Goal: Task Accomplishment & Management: Complete application form

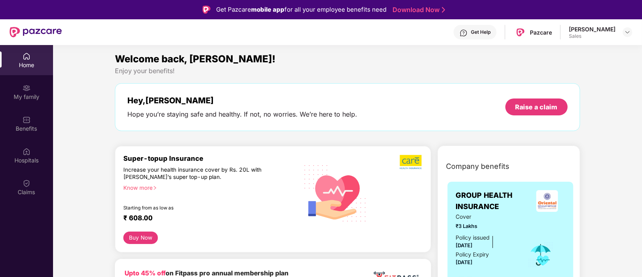
click at [22, 57] on img at bounding box center [26, 56] width 8 height 8
click at [626, 33] on img at bounding box center [627, 32] width 6 height 6
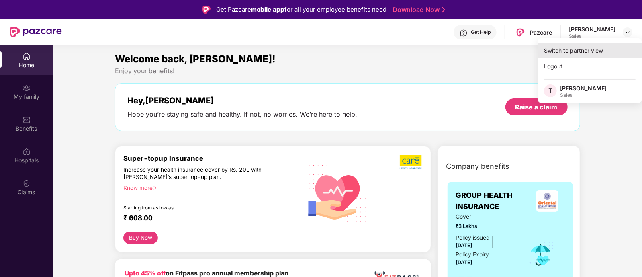
click at [561, 54] on div "Switch to partner view" at bounding box center [589, 51] width 104 height 16
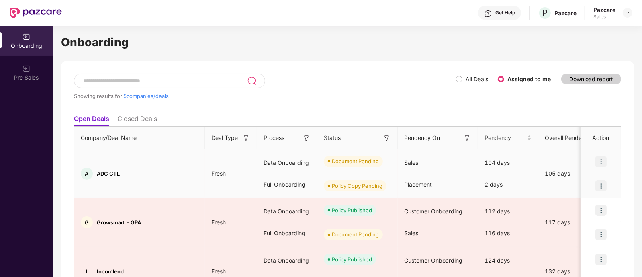
scroll to position [6, 0]
click at [600, 186] on img at bounding box center [600, 184] width 11 height 11
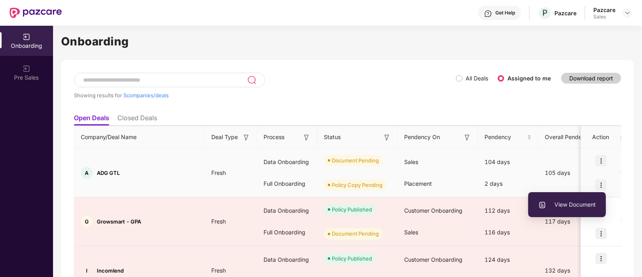
click at [567, 206] on span "View Document" at bounding box center [566, 204] width 57 height 9
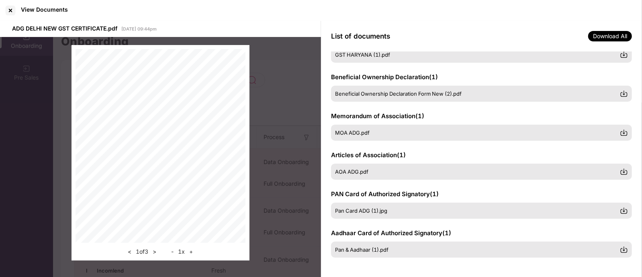
scroll to position [0, 0]
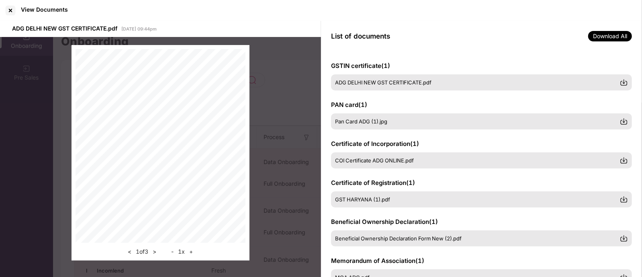
click at [287, 75] on div "< 1 of 3 > - 1 x +" at bounding box center [160, 152] width 321 height 231
click at [6, 9] on div at bounding box center [10, 10] width 13 height 13
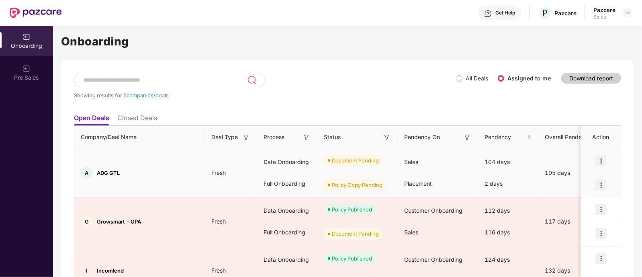
click at [600, 157] on img at bounding box center [600, 160] width 11 height 11
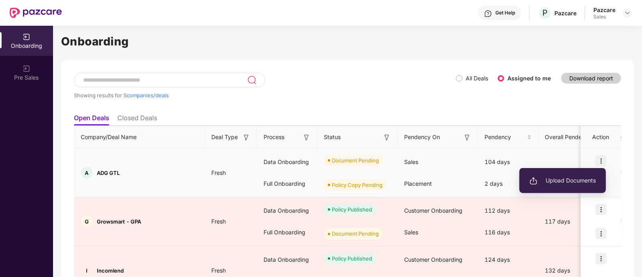
click at [565, 173] on li "Upload Documents" at bounding box center [562, 180] width 86 height 17
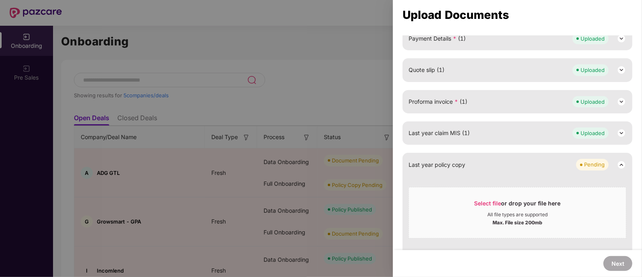
scroll to position [391, 0]
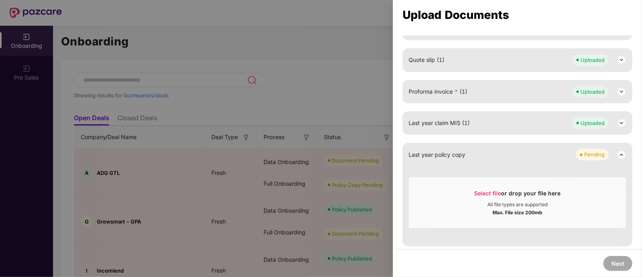
click at [369, 85] on div at bounding box center [321, 138] width 642 height 277
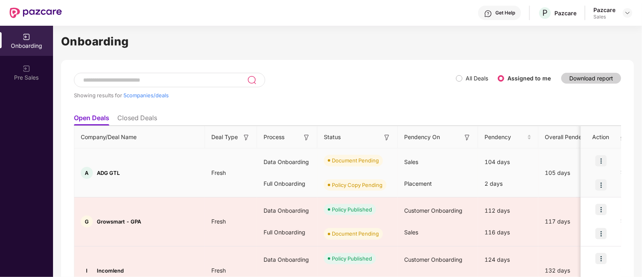
click at [600, 160] on img at bounding box center [600, 160] width 11 height 11
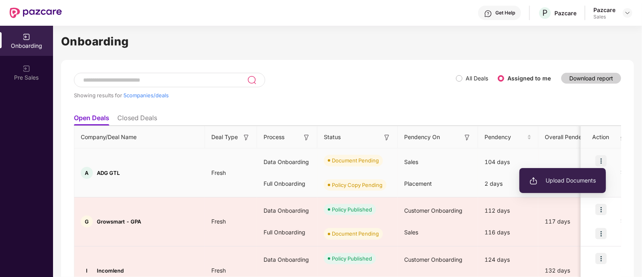
click at [578, 177] on span "Upload Documents" at bounding box center [562, 180] width 66 height 9
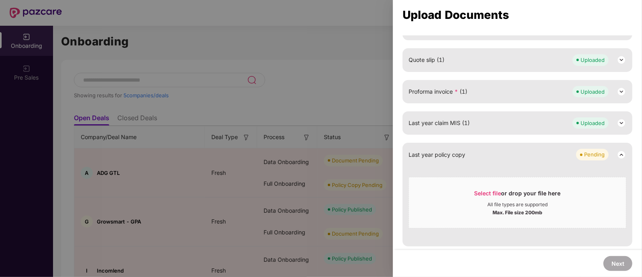
click at [320, 112] on div at bounding box center [321, 138] width 642 height 277
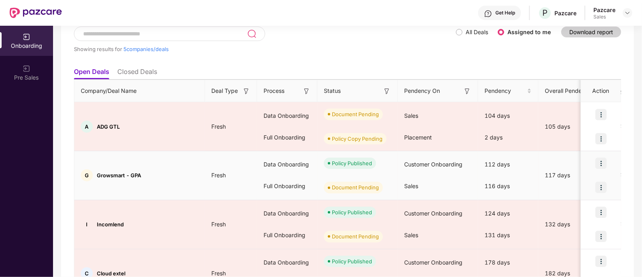
scroll to position [52, 0]
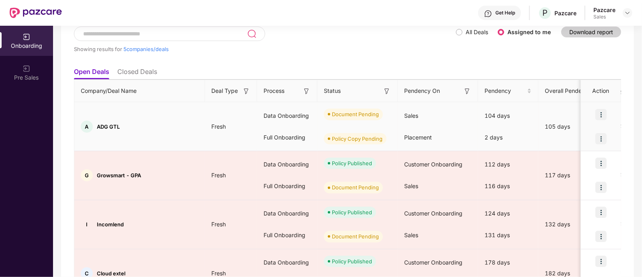
click at [602, 111] on img at bounding box center [600, 114] width 11 height 11
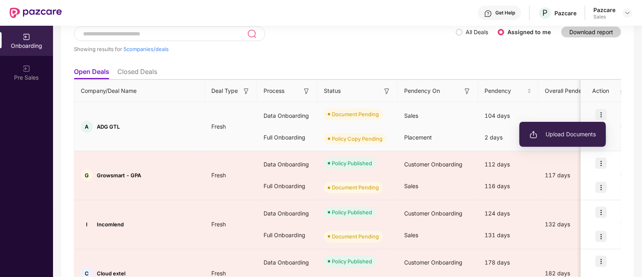
click at [574, 138] on span "Upload Documents" at bounding box center [562, 134] width 66 height 9
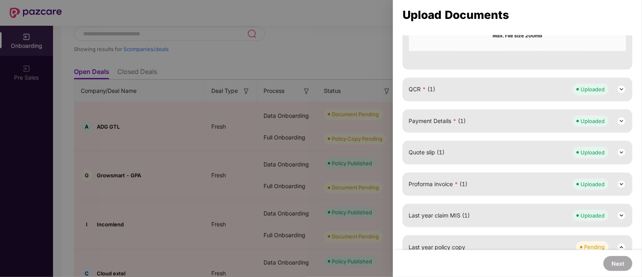
scroll to position [391, 0]
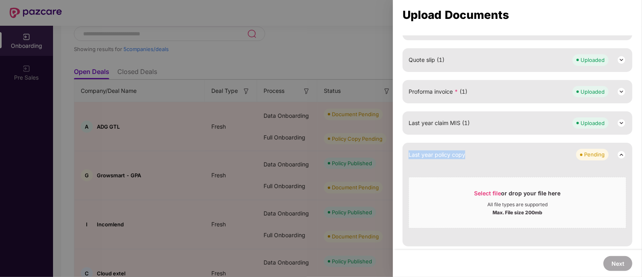
drag, startPoint x: 473, startPoint y: 153, endPoint x: 406, endPoint y: 155, distance: 66.7
click at [406, 155] on div "Last year policy copy Pending Select file or drop your file here All file types…" at bounding box center [517, 194] width 230 height 103
copy span "Last year policy copy"
click at [486, 160] on div "Last year policy copy Pending Select file or drop your file here All file types…" at bounding box center [517, 194] width 230 height 103
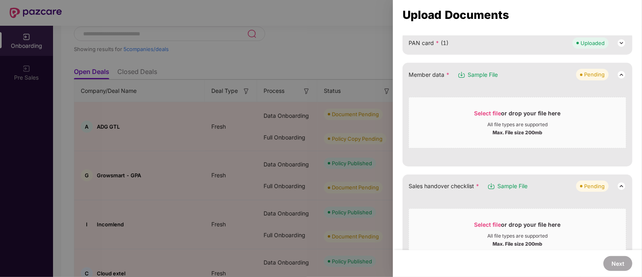
scroll to position [0, 0]
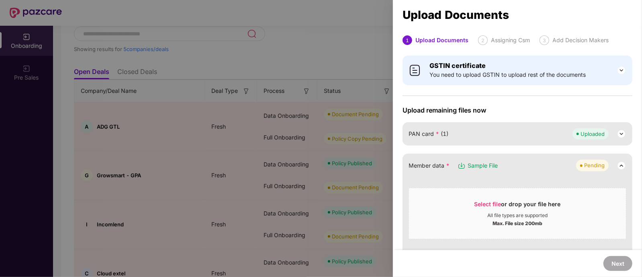
click at [339, 32] on div at bounding box center [321, 138] width 642 height 277
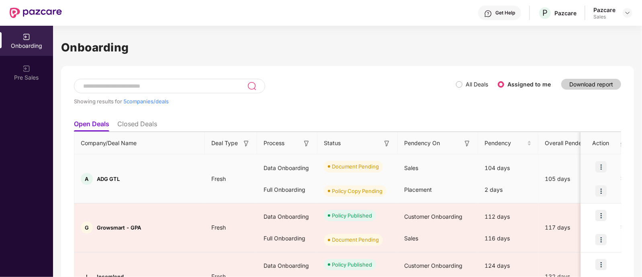
click at [598, 190] on img at bounding box center [600, 190] width 11 height 11
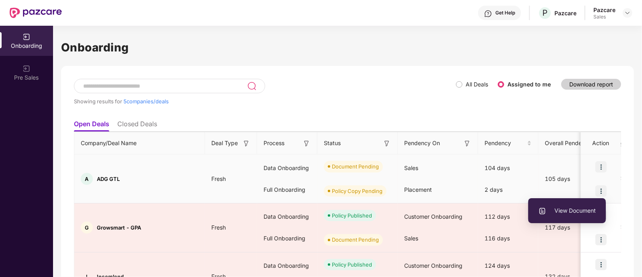
click at [572, 210] on span "View Document" at bounding box center [566, 210] width 57 height 9
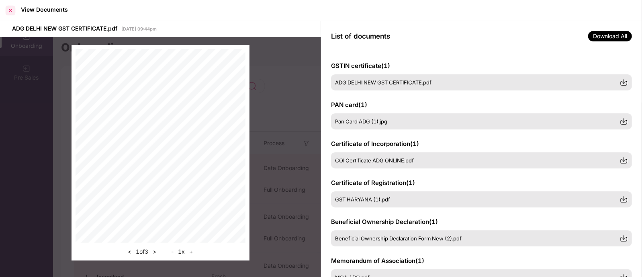
click at [8, 7] on div at bounding box center [10, 10] width 13 height 13
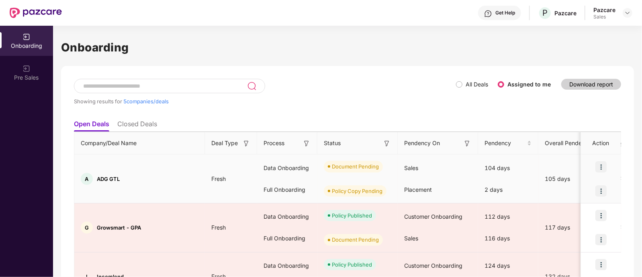
click at [602, 165] on img at bounding box center [600, 166] width 11 height 11
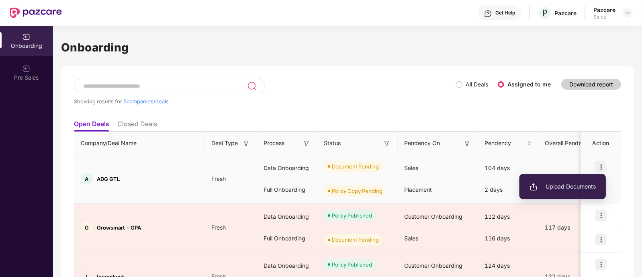
click at [569, 188] on span "Upload Documents" at bounding box center [562, 186] width 66 height 9
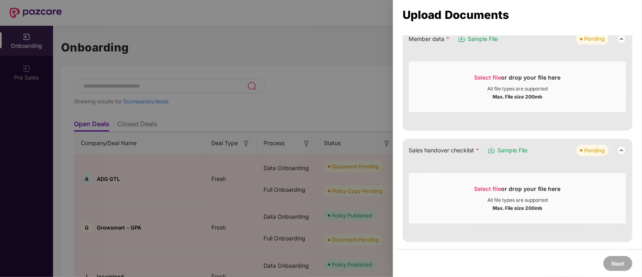
scroll to position [118, 0]
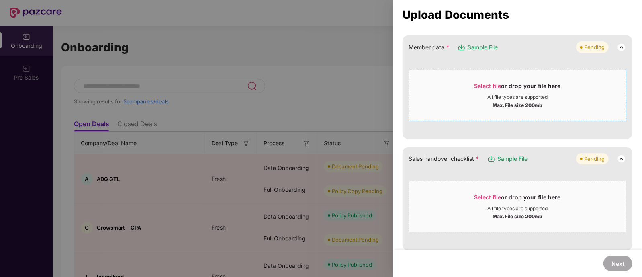
click at [498, 88] on span "Select file" at bounding box center [487, 85] width 27 height 7
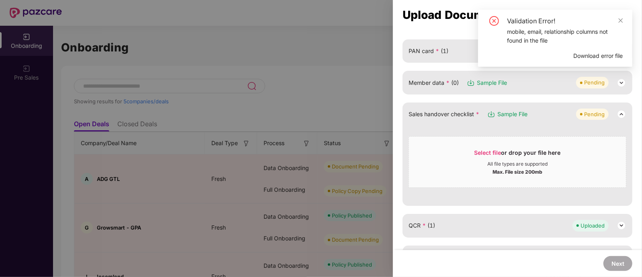
scroll to position [83, 0]
click at [485, 168] on div "Max. File size 200mb" at bounding box center [517, 171] width 217 height 8
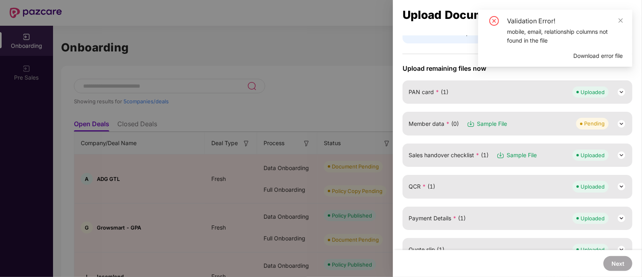
scroll to position [41, 0]
click at [493, 127] on span "Sample File" at bounding box center [492, 124] width 30 height 9
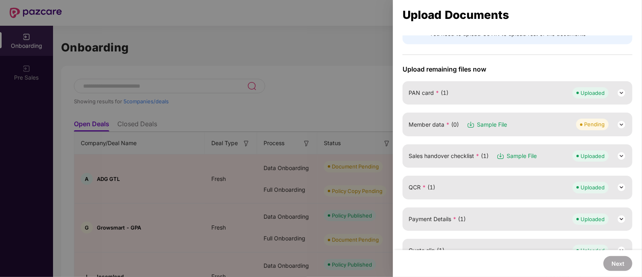
scroll to position [35, 0]
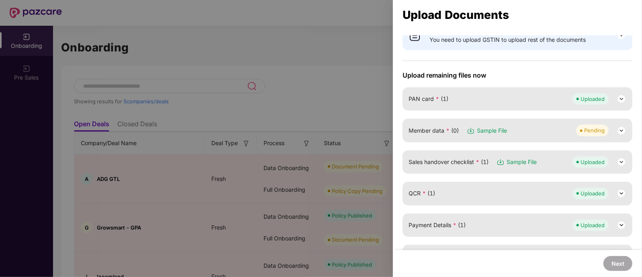
click at [553, 133] on div "Member data * (0) Sample File Pending" at bounding box center [517, 129] width 218 height 11
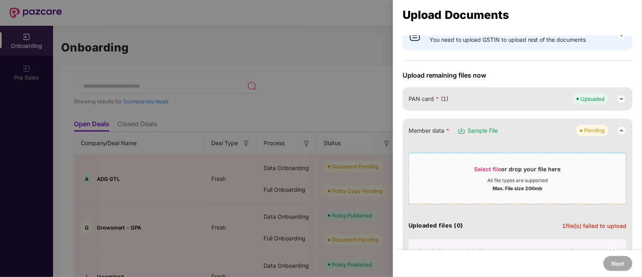
click at [531, 178] on div "All file types are supported" at bounding box center [517, 180] width 60 height 6
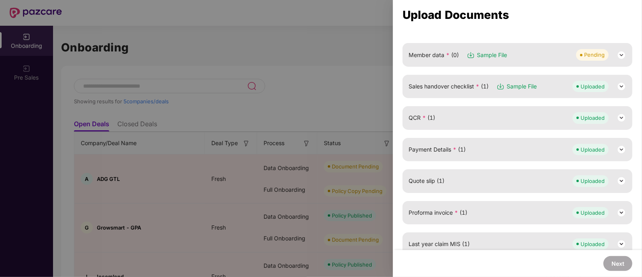
scroll to position [105, 0]
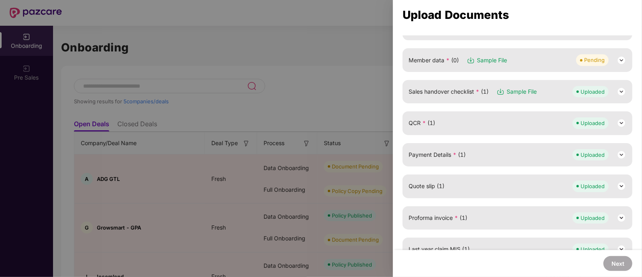
click at [518, 61] on div "Member data * (0) Sample File Pending" at bounding box center [517, 59] width 218 height 11
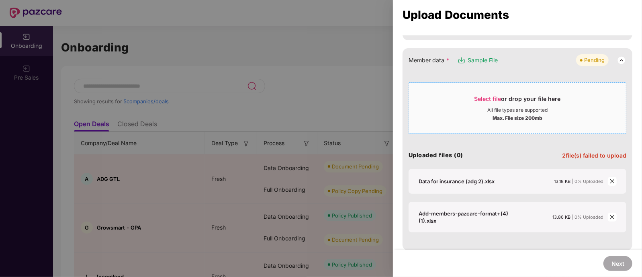
click at [518, 102] on div "Select file or drop your file here" at bounding box center [517, 101] width 86 height 12
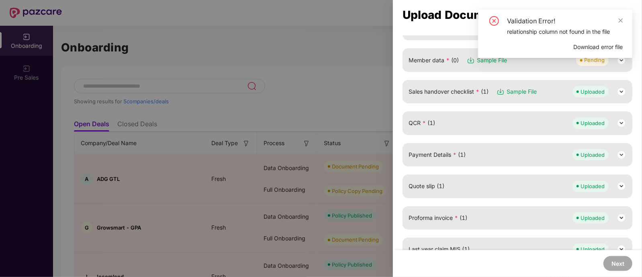
click at [300, 111] on div at bounding box center [321, 138] width 642 height 277
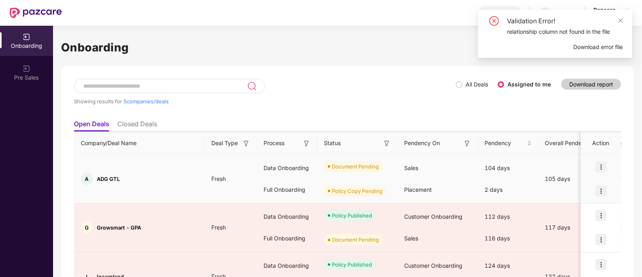
click at [599, 191] on img at bounding box center [600, 190] width 11 height 11
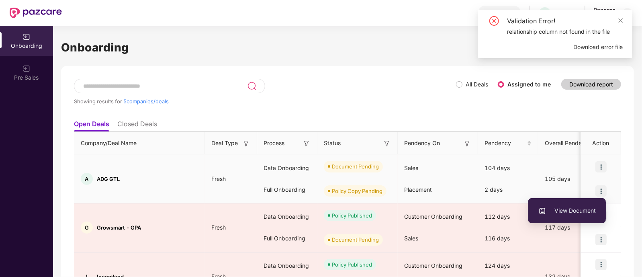
click at [580, 207] on span "View Document" at bounding box center [566, 210] width 57 height 9
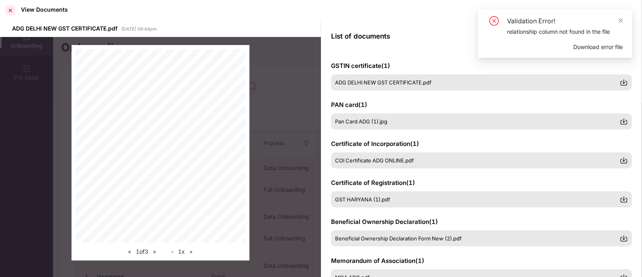
click at [6, 7] on div at bounding box center [10, 10] width 13 height 13
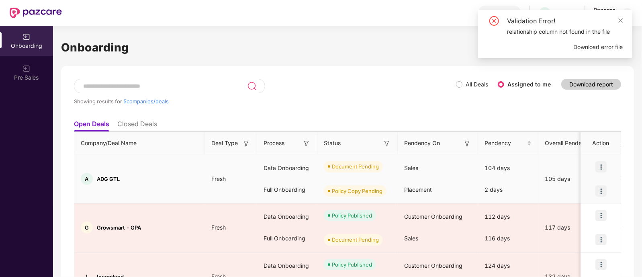
click at [599, 164] on img at bounding box center [600, 166] width 11 height 11
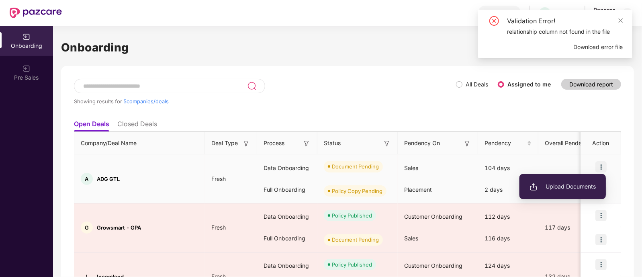
click at [554, 188] on span "Upload Documents" at bounding box center [562, 186] width 66 height 9
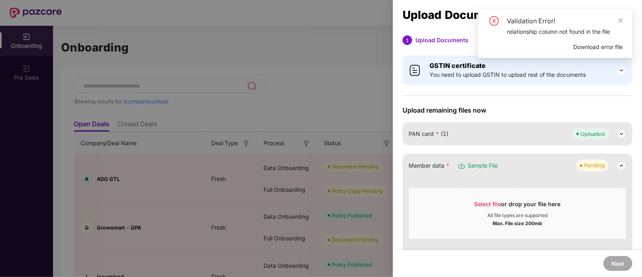
scroll to position [32, 0]
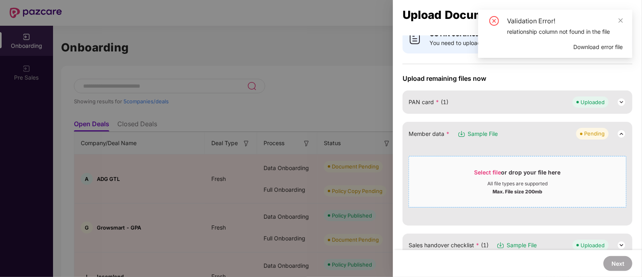
click at [516, 181] on div "All file types are supported" at bounding box center [517, 183] width 60 height 6
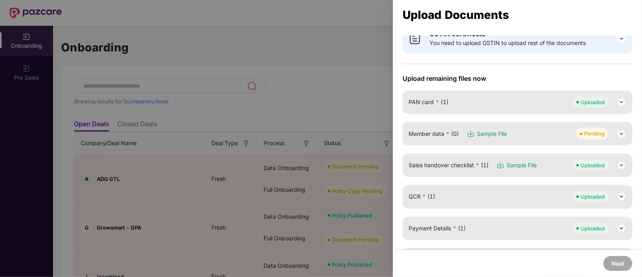
click at [484, 134] on span "Sample File" at bounding box center [492, 133] width 30 height 9
click at [506, 135] on span "Sample File" at bounding box center [492, 133] width 30 height 9
click at [538, 137] on div "Member data * (0) Sample File Pending" at bounding box center [517, 133] width 218 height 11
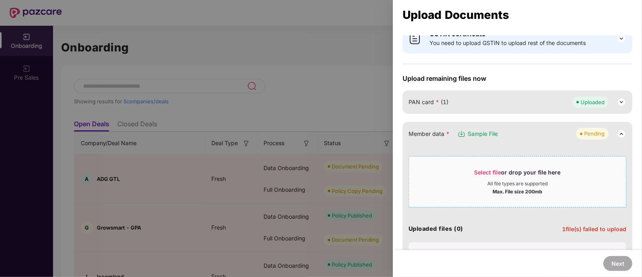
click at [524, 185] on div "All file types are supported" at bounding box center [517, 183] width 60 height 6
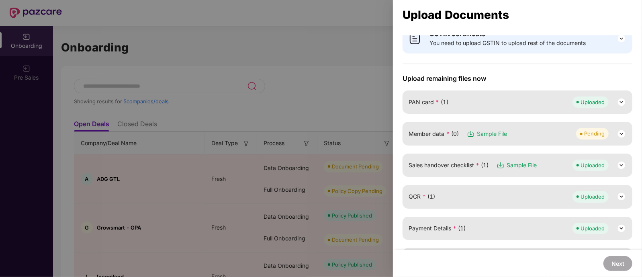
click at [618, 133] on img at bounding box center [621, 134] width 10 height 10
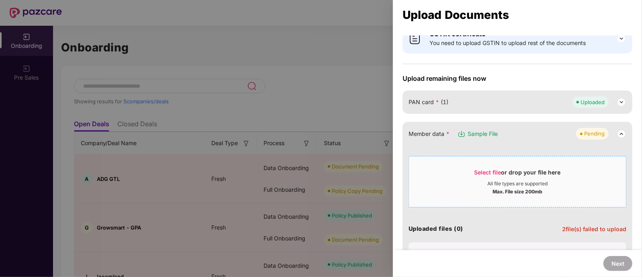
click at [491, 169] on span "Select file" at bounding box center [487, 172] width 27 height 7
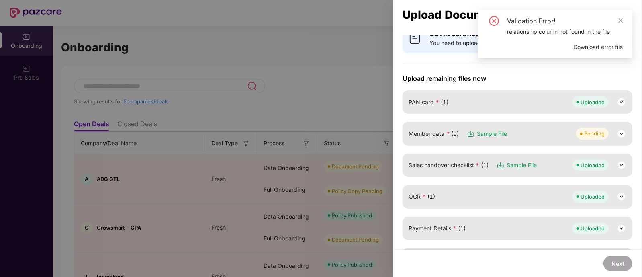
click at [491, 133] on span "Sample File" at bounding box center [492, 133] width 30 height 9
click at [618, 135] on img at bounding box center [621, 134] width 10 height 10
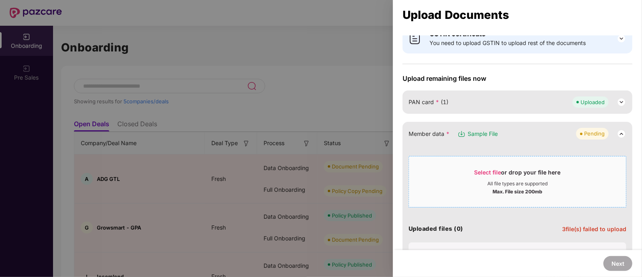
click at [498, 169] on span "Select file" at bounding box center [487, 172] width 27 height 7
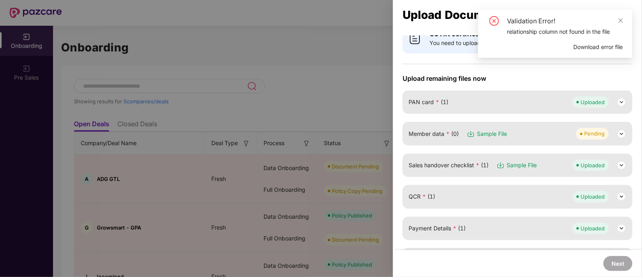
click at [586, 45] on span "Download error file" at bounding box center [597, 47] width 49 height 9
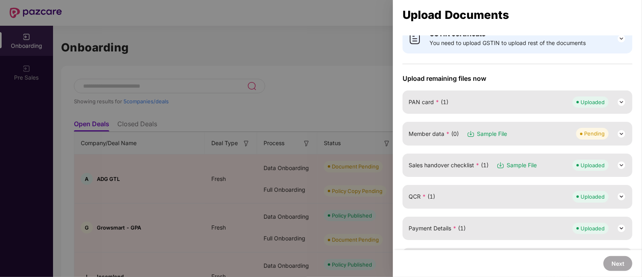
scroll to position [0, 0]
click at [436, 224] on span "Payment Details * (1)" at bounding box center [436, 228] width 57 height 9
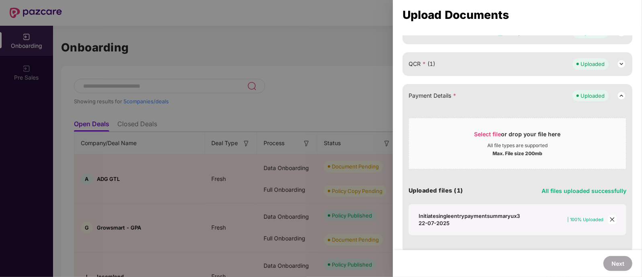
scroll to position [165, 0]
click at [467, 219] on div "Initiatesingleentrypaymentsummaryux322-07-2025" at bounding box center [469, 218] width 102 height 14
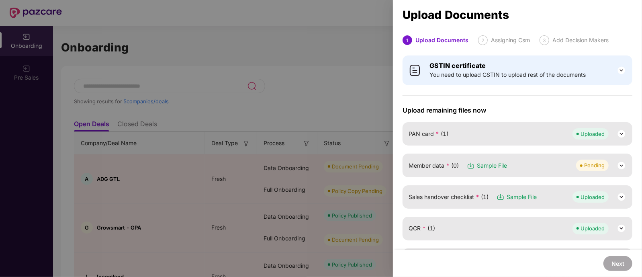
click at [618, 165] on img at bounding box center [621, 166] width 10 height 10
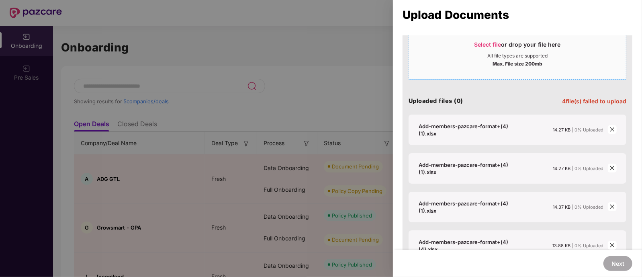
scroll to position [160, 0]
click at [614, 131] on span "close" at bounding box center [612, 128] width 9 height 9
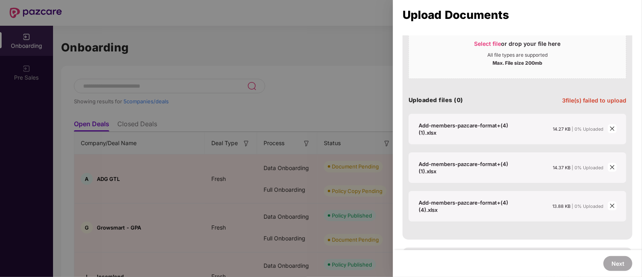
click at [614, 131] on span "close" at bounding box center [612, 128] width 9 height 9
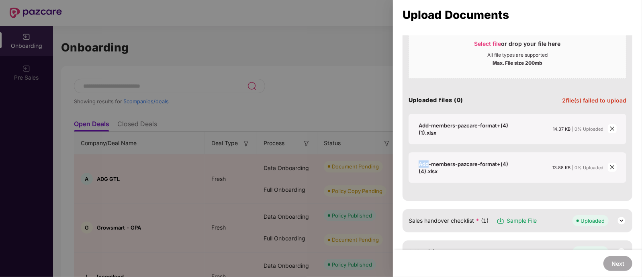
click at [614, 131] on span "close" at bounding box center [612, 128] width 9 height 9
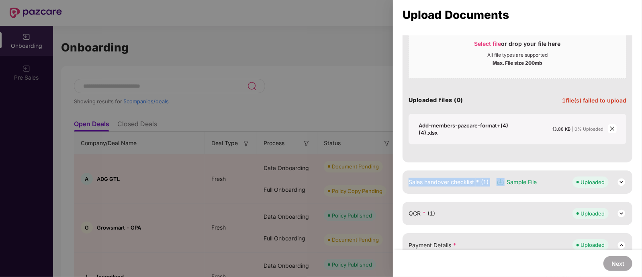
click at [614, 131] on span "close" at bounding box center [612, 128] width 9 height 9
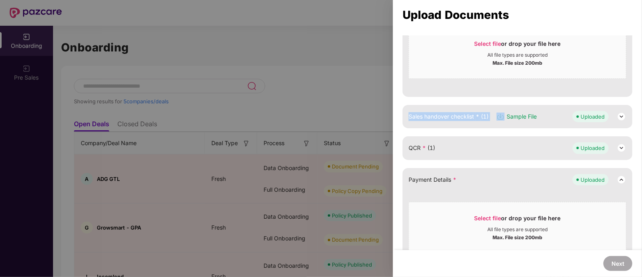
scroll to position [100, 0]
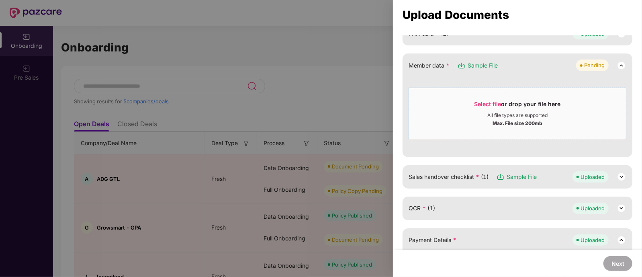
click at [516, 112] on div "All file types are supported" at bounding box center [517, 115] width 60 height 6
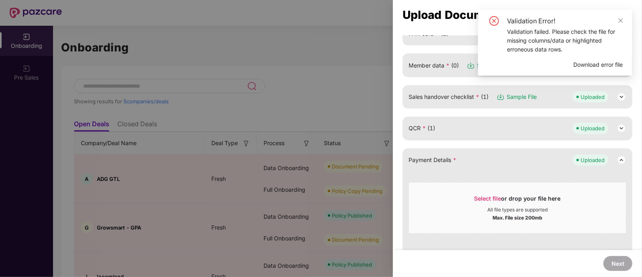
click at [545, 41] on div "Validation failed. Please check the file for missing columns/data or highlighte…" at bounding box center [565, 40] width 116 height 27
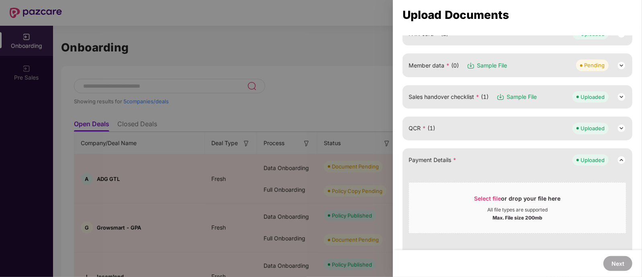
click at [619, 64] on img at bounding box center [621, 66] width 10 height 10
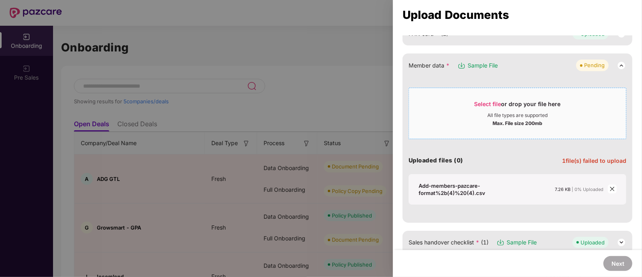
click at [496, 103] on span "Select file" at bounding box center [487, 103] width 27 height 7
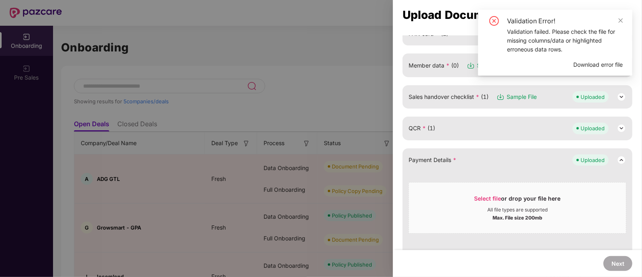
click at [583, 65] on span "Download error file" at bounding box center [597, 64] width 49 height 9
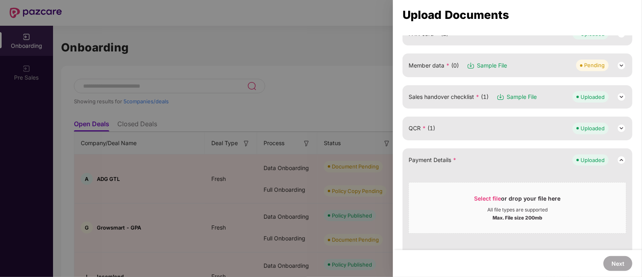
click at [616, 61] on img at bounding box center [621, 66] width 10 height 10
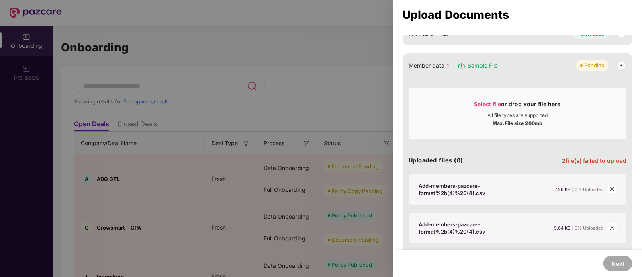
click at [494, 104] on span "Select file" at bounding box center [487, 103] width 27 height 7
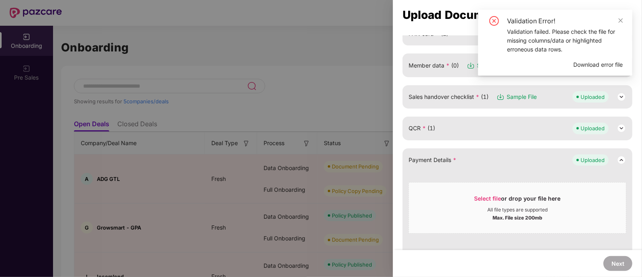
click at [601, 64] on span "Download error file" at bounding box center [597, 64] width 49 height 9
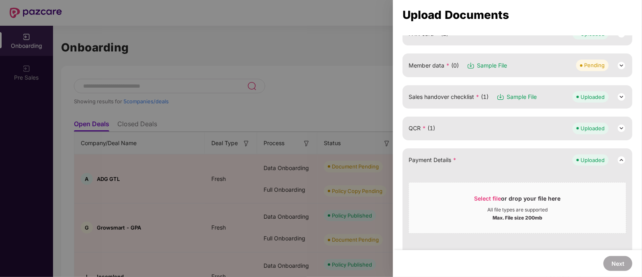
click at [622, 65] on img at bounding box center [621, 66] width 10 height 10
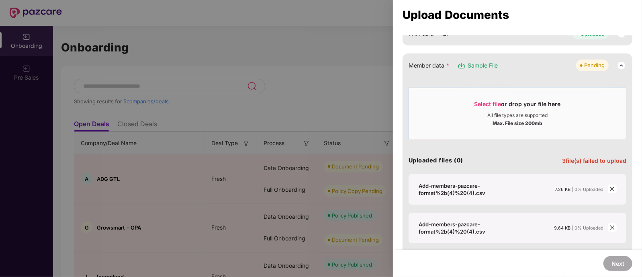
click at [494, 103] on span "Select file" at bounding box center [487, 103] width 27 height 7
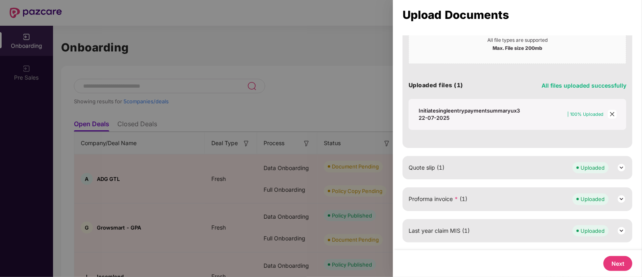
scroll to position [377, 0]
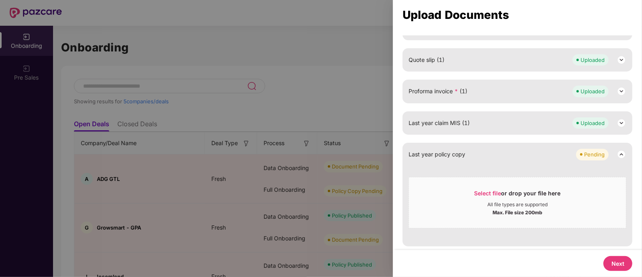
click at [622, 264] on button "Next" at bounding box center [617, 263] width 29 height 15
select select "**********"
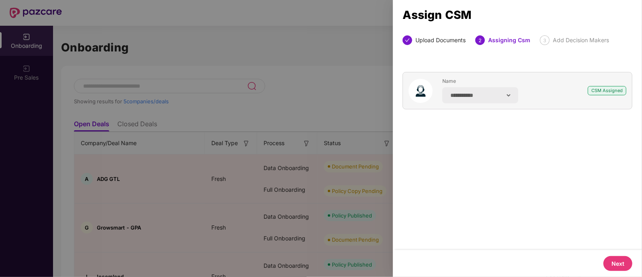
scroll to position [0, 0]
click at [622, 263] on button "Next" at bounding box center [617, 263] width 29 height 15
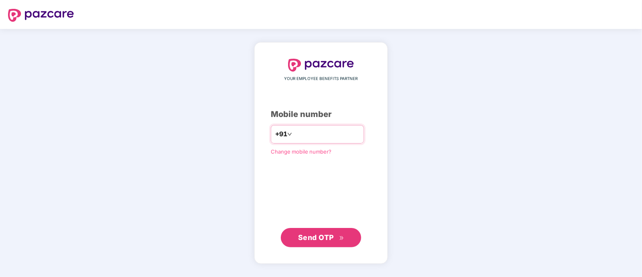
click at [323, 135] on input "number" at bounding box center [327, 134] width 66 height 13
type input "**********"
click at [332, 239] on span "Send OTP" at bounding box center [316, 237] width 36 height 8
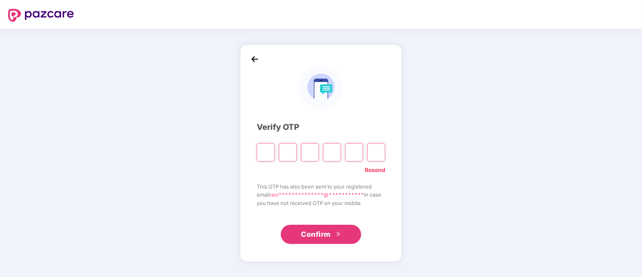
paste input "*"
type input "*"
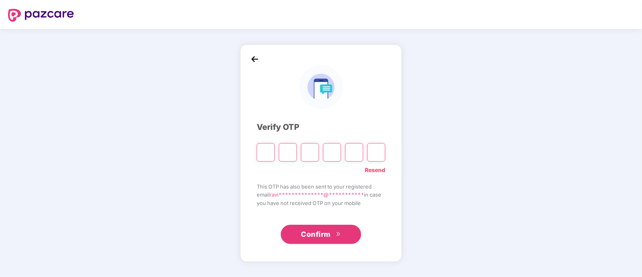
type input "*"
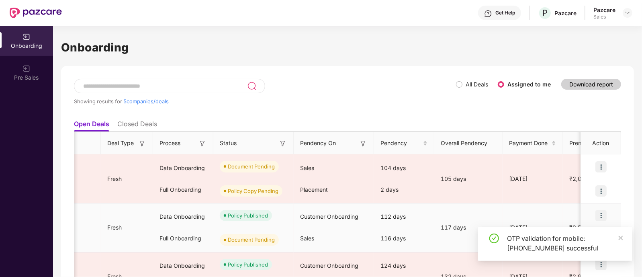
scroll to position [0, 102]
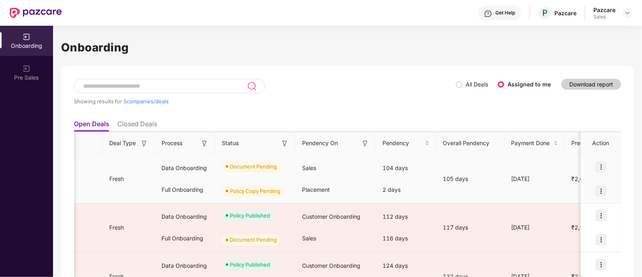
click at [604, 166] on img at bounding box center [600, 166] width 11 height 11
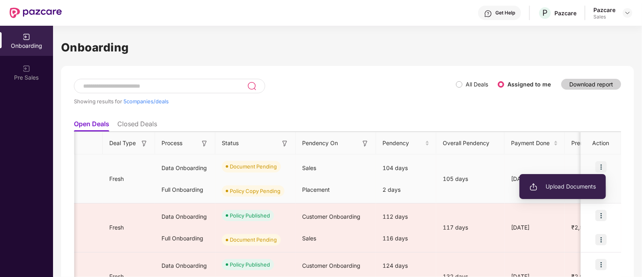
click at [567, 196] on ul "Upload Documents" at bounding box center [562, 186] width 86 height 25
click at [566, 189] on span "Upload Documents" at bounding box center [562, 186] width 66 height 9
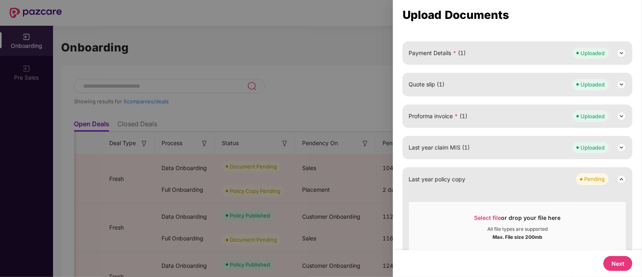
scroll to position [232, 0]
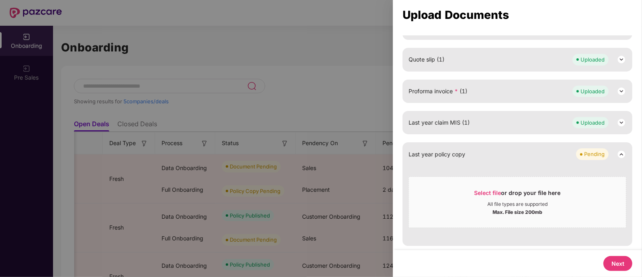
click at [616, 263] on button "Next" at bounding box center [617, 263] width 29 height 15
select select "**********"
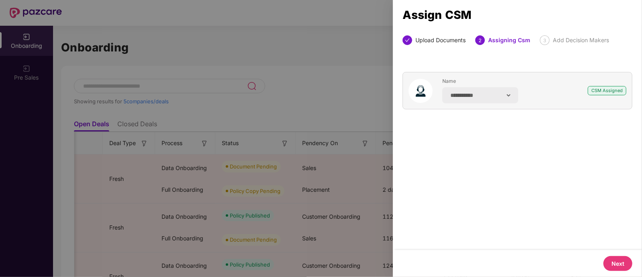
scroll to position [0, 0]
click at [612, 264] on button "Next" at bounding box center [617, 263] width 29 height 15
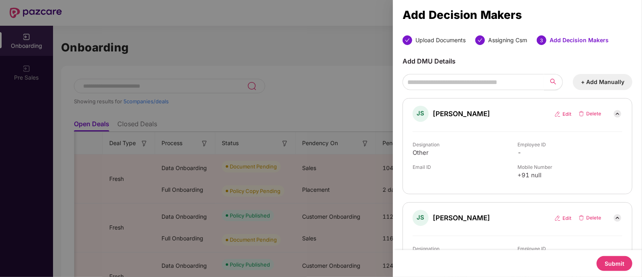
scroll to position [156, 0]
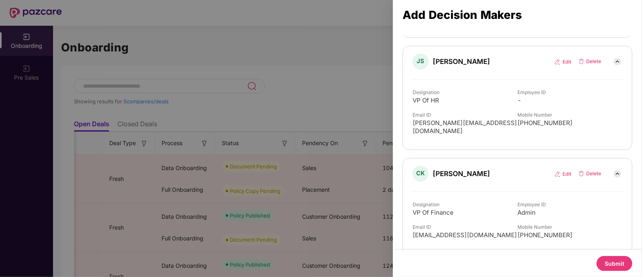
click at [610, 261] on button "Submit" at bounding box center [614, 263] width 36 height 15
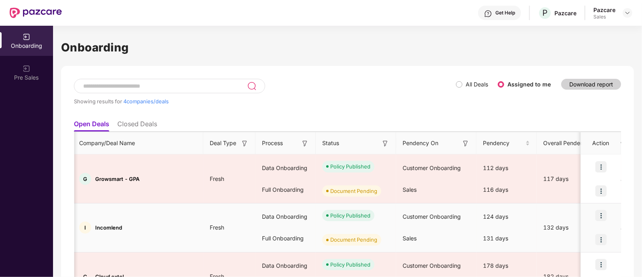
scroll to position [0, 1]
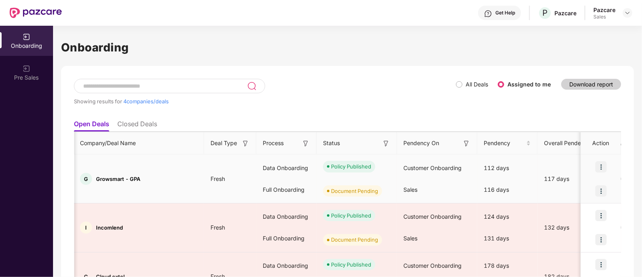
click at [602, 187] on img at bounding box center [600, 190] width 11 height 11
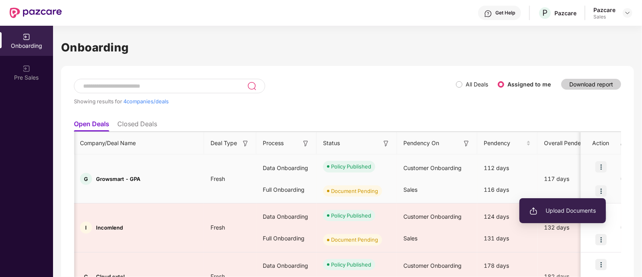
click at [575, 212] on span "Upload Documents" at bounding box center [562, 210] width 66 height 9
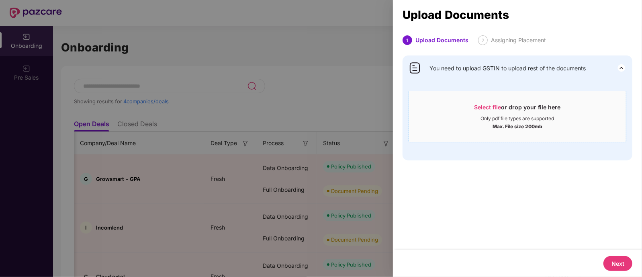
click at [518, 104] on div "Select file or drop your file here" at bounding box center [517, 109] width 86 height 12
click at [313, 42] on div at bounding box center [321, 138] width 642 height 277
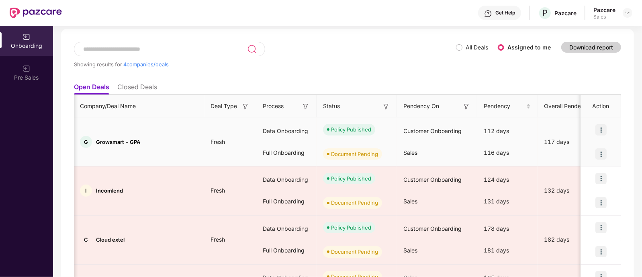
scroll to position [38, 0]
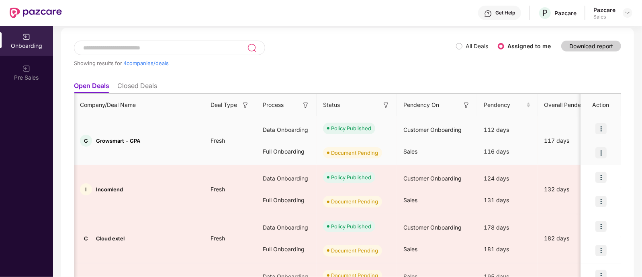
click at [602, 129] on img at bounding box center [600, 128] width 11 height 11
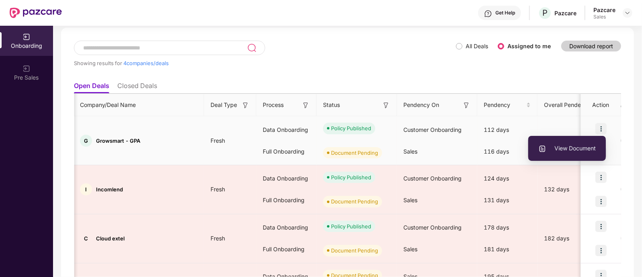
click at [583, 153] on li "View Document" at bounding box center [567, 148] width 78 height 17
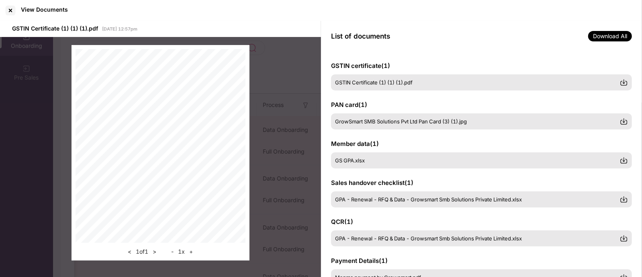
scroll to position [143, 0]
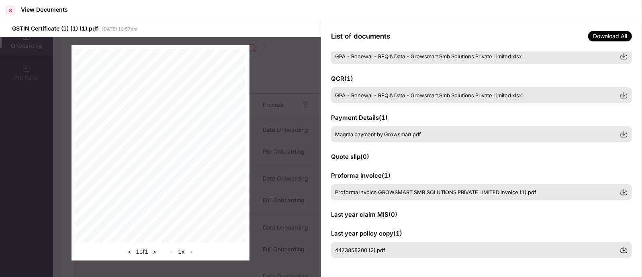
click at [5, 6] on div at bounding box center [10, 10] width 13 height 13
